Goal: Navigation & Orientation: Find specific page/section

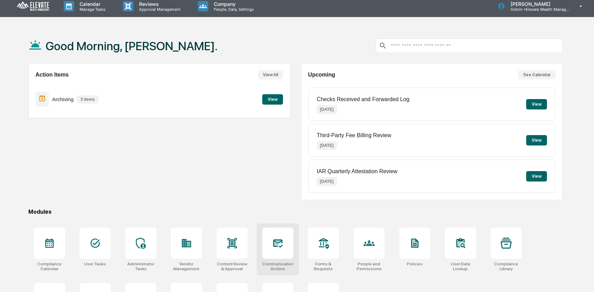
scroll to position [5, 0]
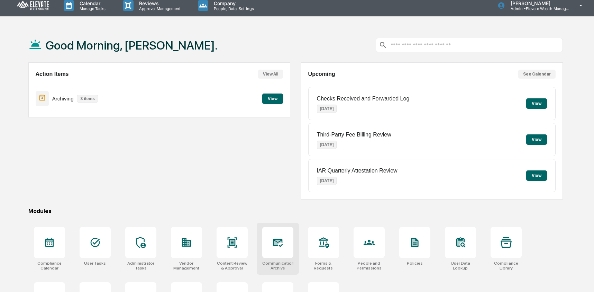
click at [285, 241] on div at bounding box center [277, 242] width 31 height 31
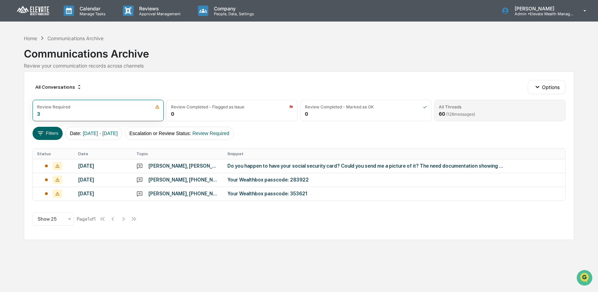
click at [462, 106] on div "All Threads" at bounding box center [500, 106] width 122 height 5
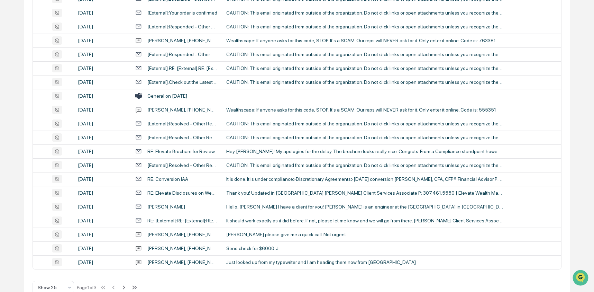
scroll to position [253, 0]
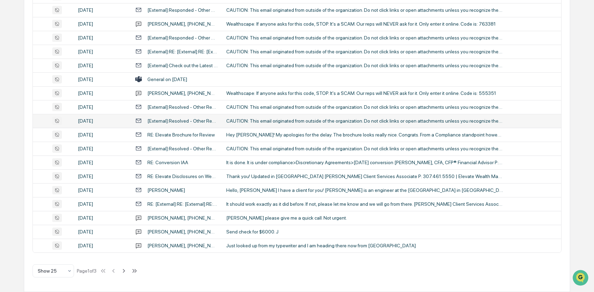
click at [248, 124] on td "CAUTION: This email originated from outside of the organization. Do not click l…" at bounding box center [391, 121] width 339 height 14
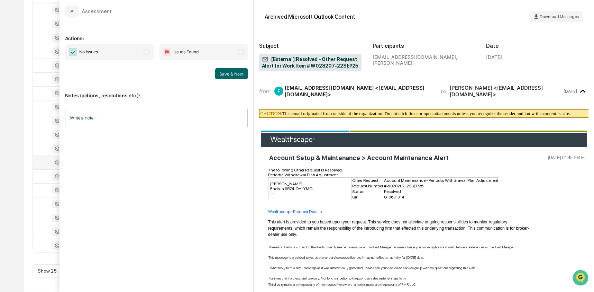
click at [40, 158] on div at bounding box center [53, 162] width 33 height 8
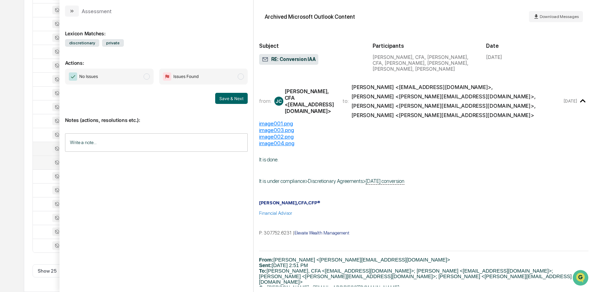
click at [47, 144] on div at bounding box center [53, 148] width 33 height 8
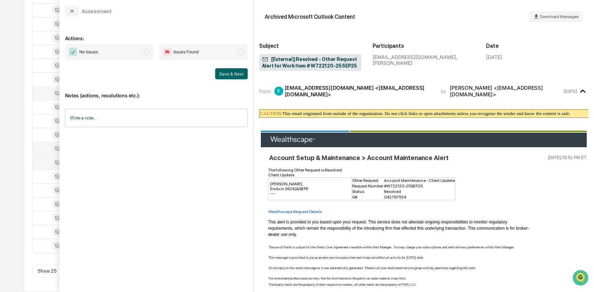
click at [50, 90] on div at bounding box center [53, 93] width 33 height 8
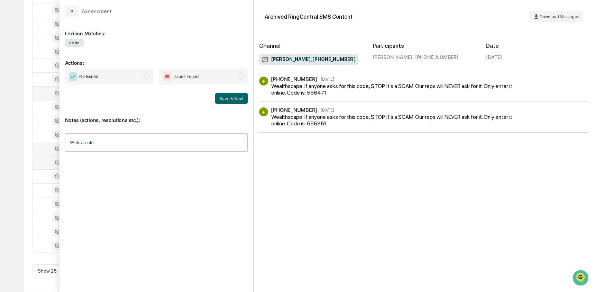
click at [25, 110] on div "All Conversations Options Review Required 3 Review Completed - Flagged as Issue…" at bounding box center [297, 55] width 547 height 473
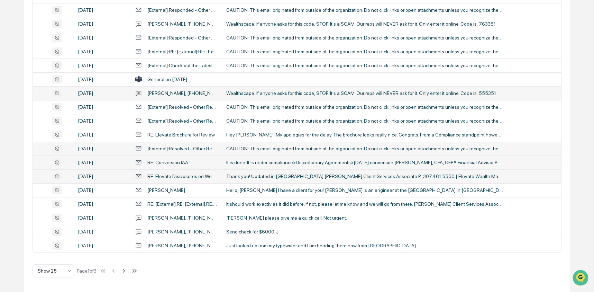
click at [98, 182] on td "September 25, 2025" at bounding box center [102, 176] width 57 height 14
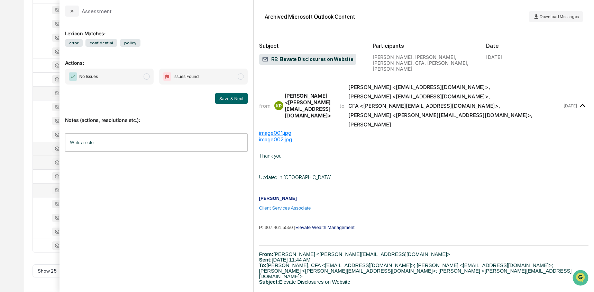
click at [35, 184] on td at bounding box center [53, 190] width 41 height 14
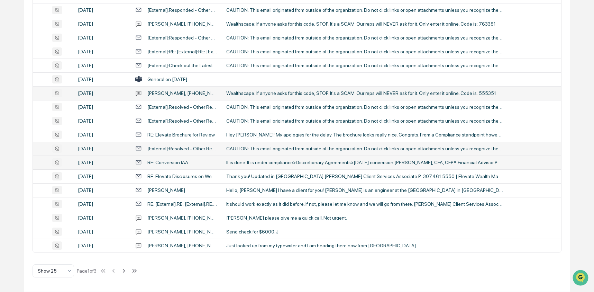
click at [33, 184] on div "Status Date Topic Snippet September 27, 2025 Jim Shellenberger, +12064196077, +…" at bounding box center [297, 74] width 529 height 357
click at [120, 204] on div "September 25, 2025" at bounding box center [102, 204] width 49 height 6
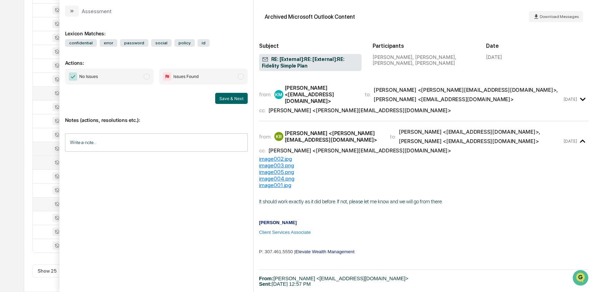
click at [24, 166] on div "All Conversations Options Review Required 3 Review Completed - Flagged as Issue…" at bounding box center [297, 55] width 547 height 473
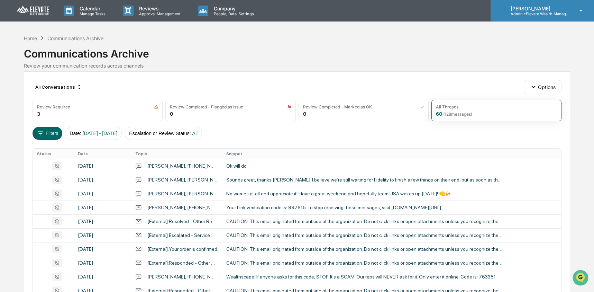
click at [543, 13] on p "Admin • Elevate Wealth Management" at bounding box center [537, 13] width 64 height 5
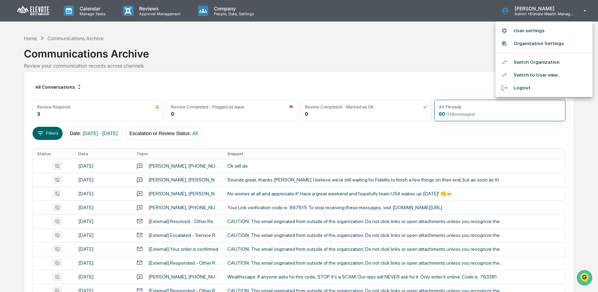
click at [549, 63] on li "Switch Organization" at bounding box center [543, 62] width 97 height 13
